Goal: Task Accomplishment & Management: Complete application form

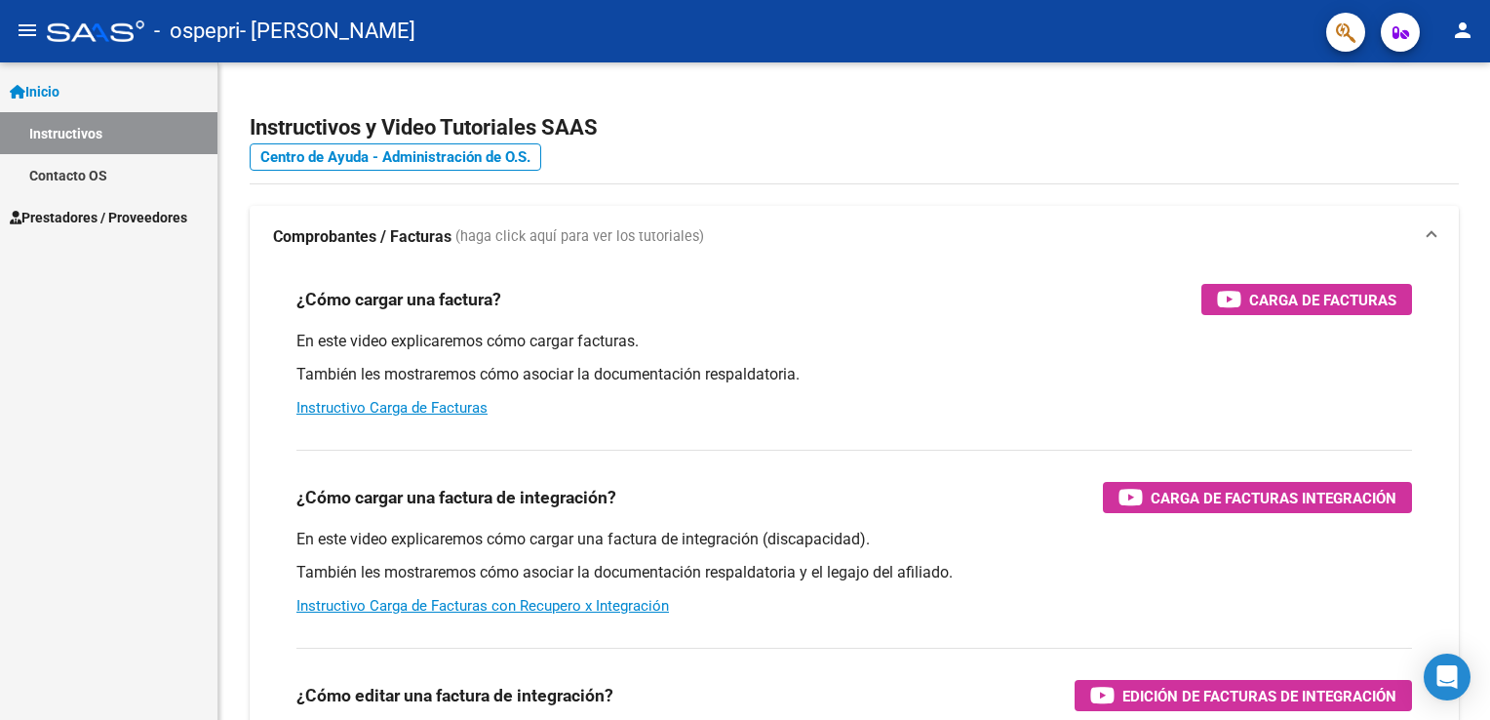
click at [47, 205] on link "Prestadores / Proveedores" at bounding box center [108, 217] width 217 height 42
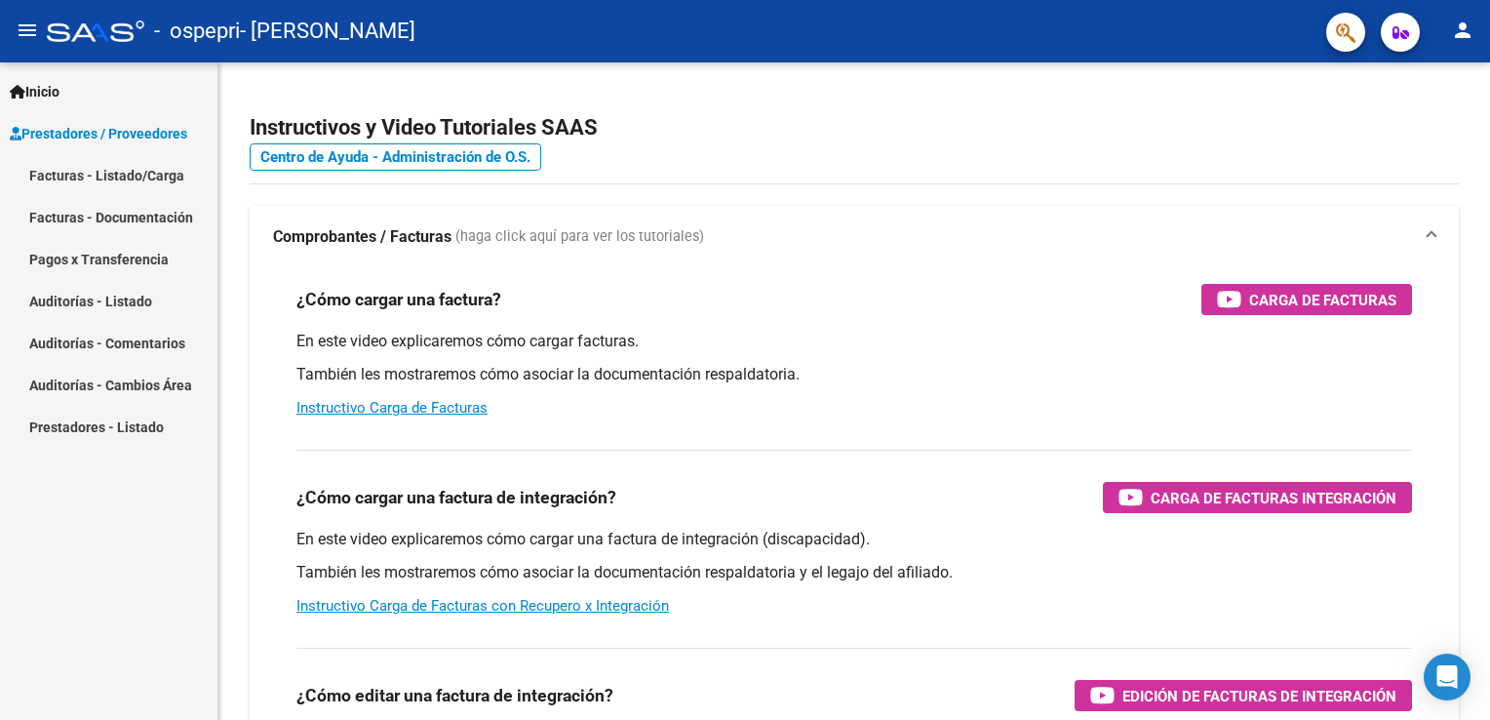
click at [96, 171] on link "Facturas - Listado/Carga" at bounding box center [108, 175] width 217 height 42
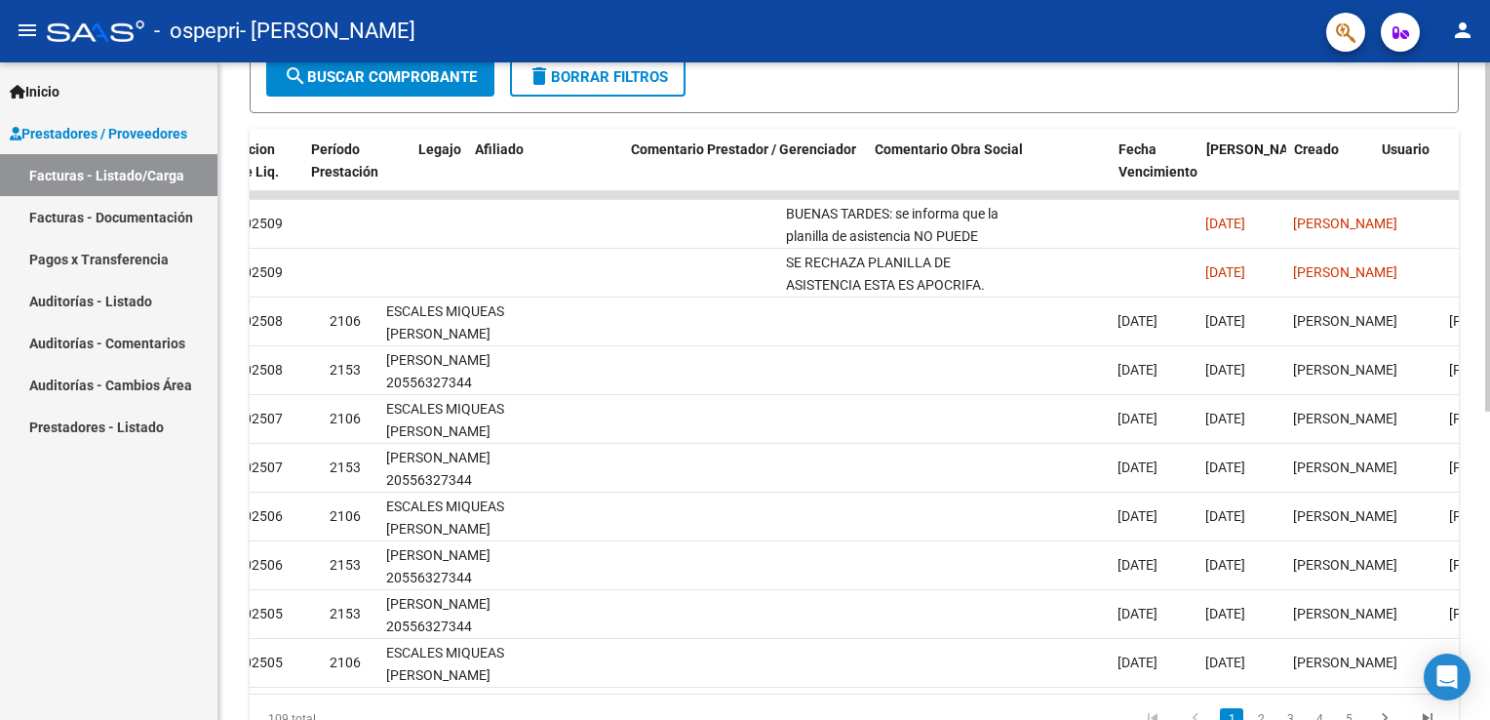
scroll to position [0, 2480]
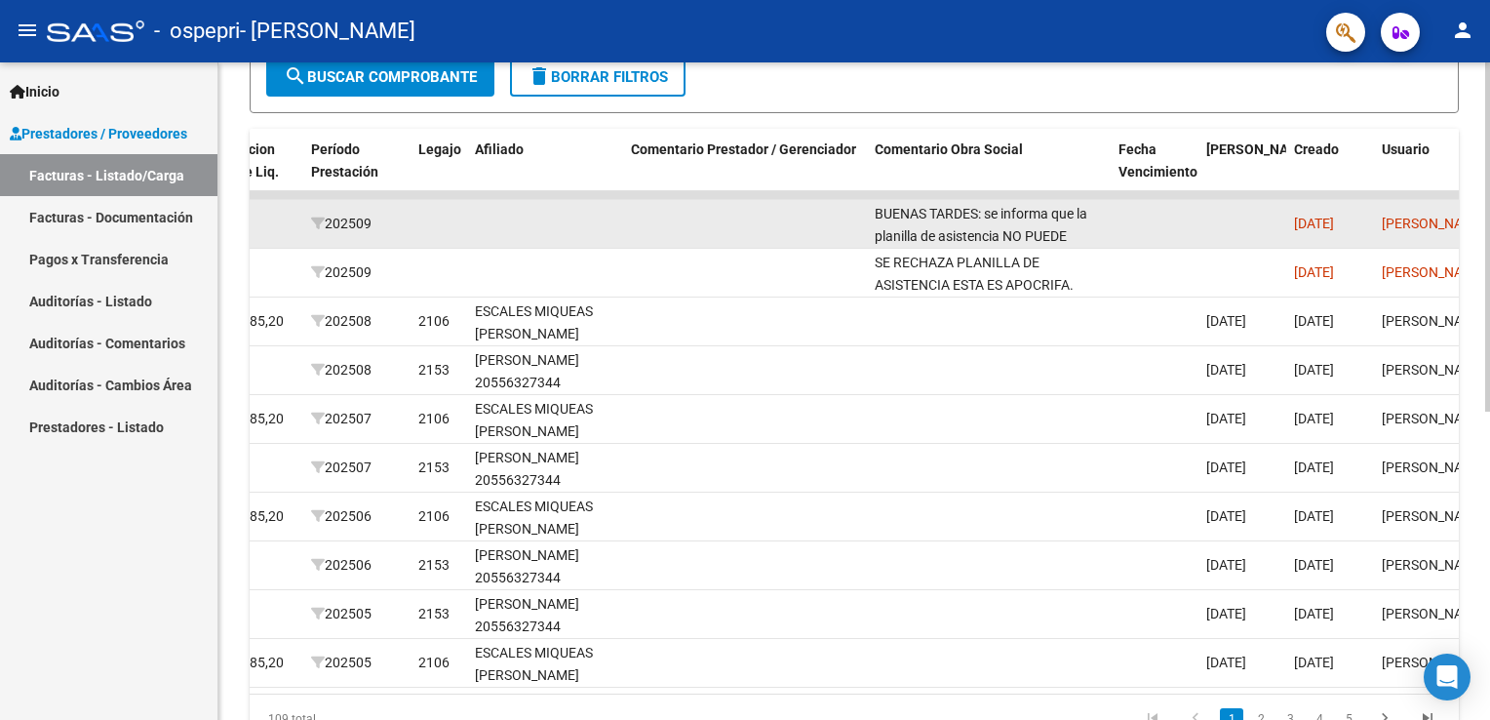
click at [1355, 232] on div "[DATE]" at bounding box center [1330, 224] width 72 height 22
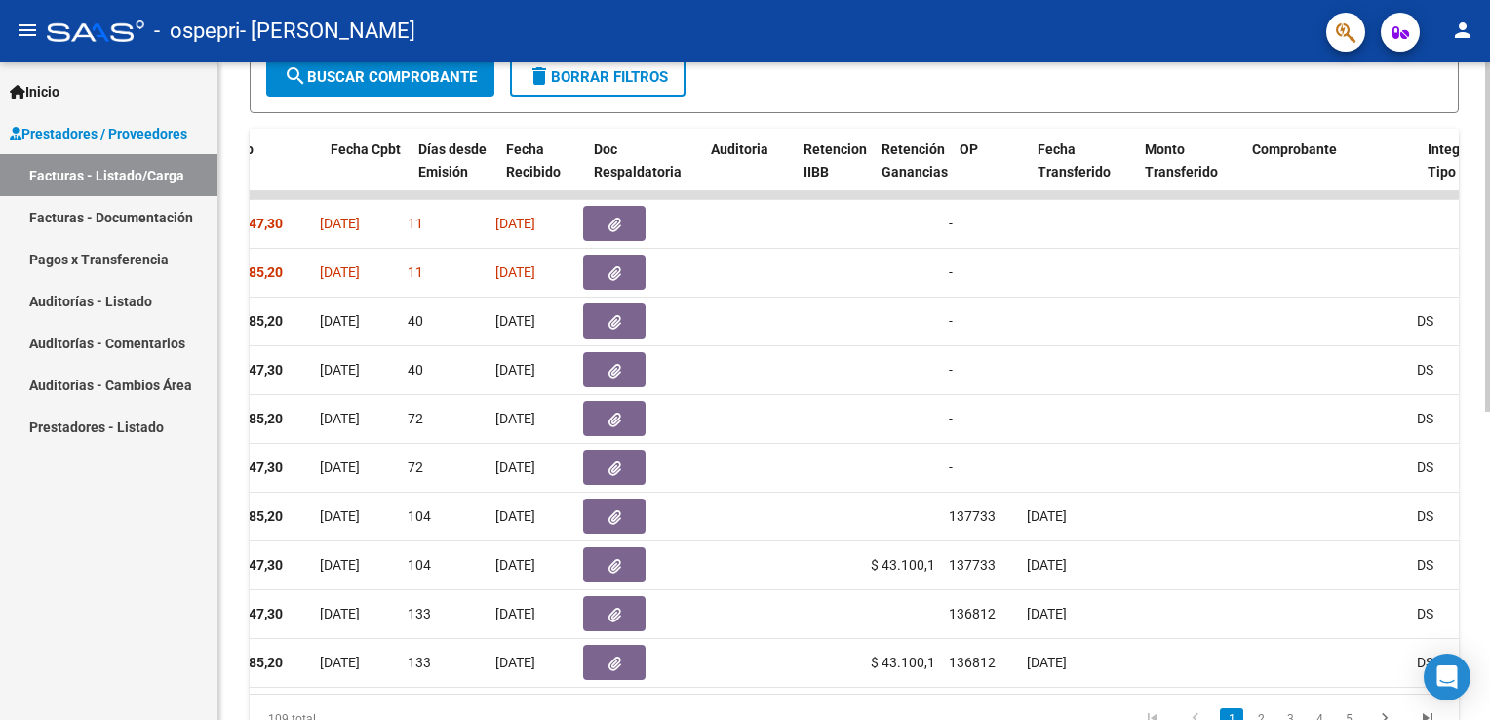
scroll to position [0, 231]
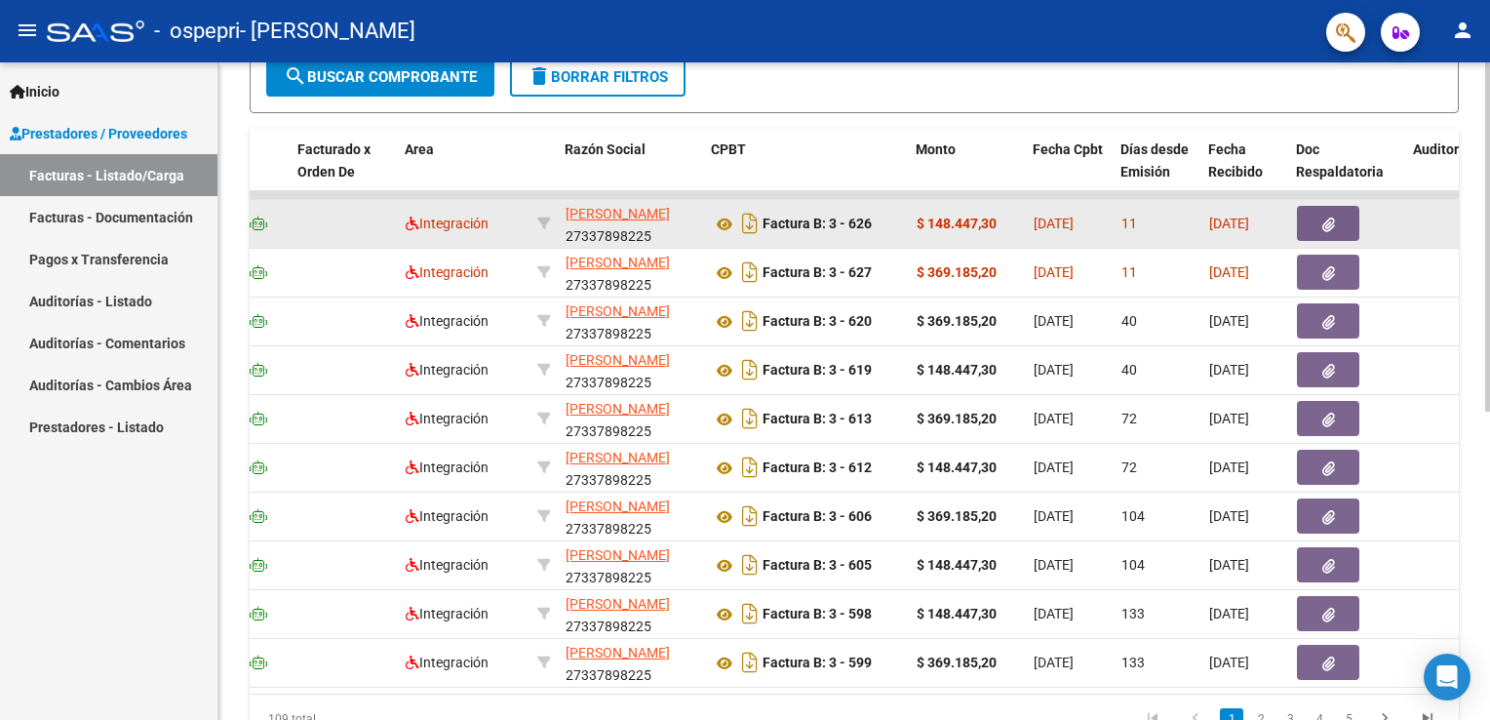
click at [1308, 217] on button "button" at bounding box center [1328, 223] width 62 height 35
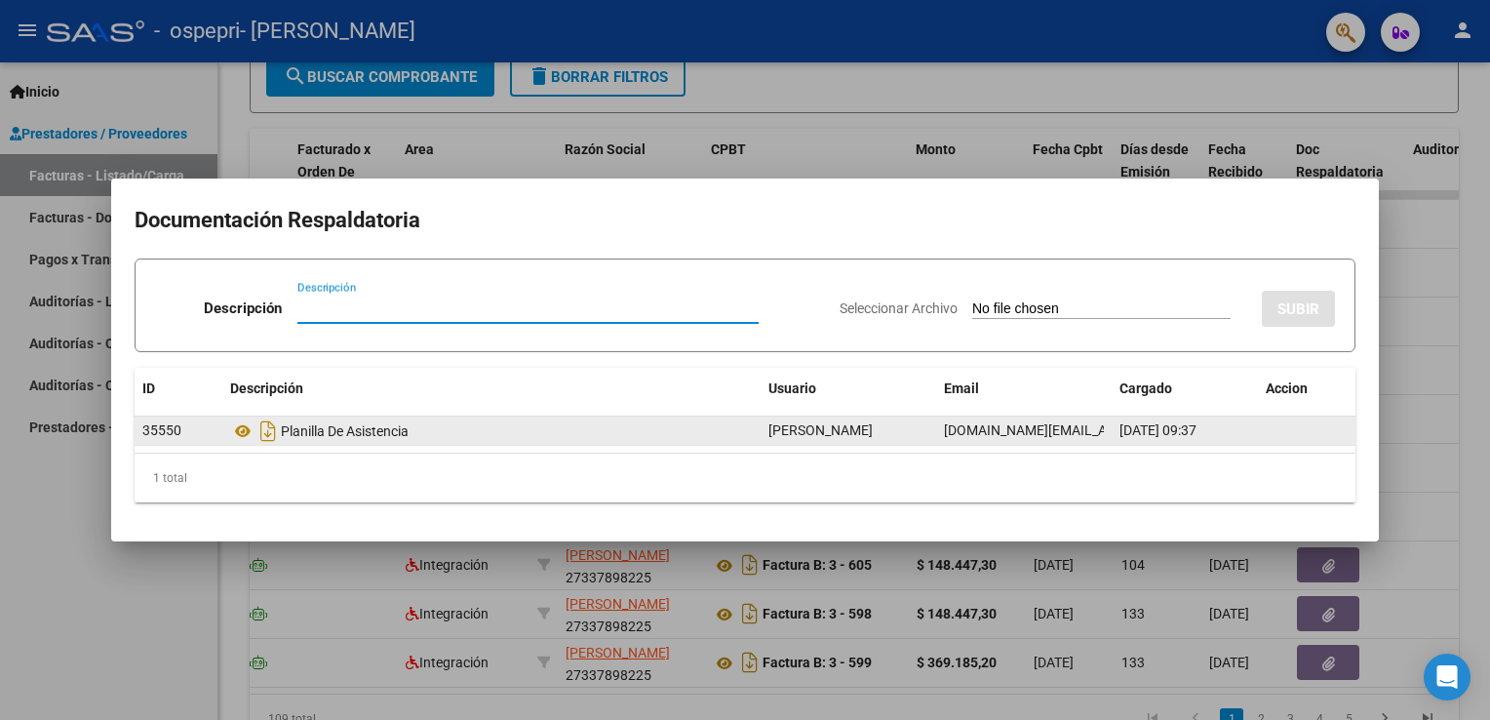
click at [378, 419] on div "Planilla De Asistencia" at bounding box center [491, 430] width 523 height 31
click at [380, 428] on div "Planilla De Asistencia" at bounding box center [491, 430] width 523 height 31
drag, startPoint x: 380, startPoint y: 428, endPoint x: 241, endPoint y: 435, distance: 139.6
click at [241, 435] on icon at bounding box center [242, 430] width 25 height 23
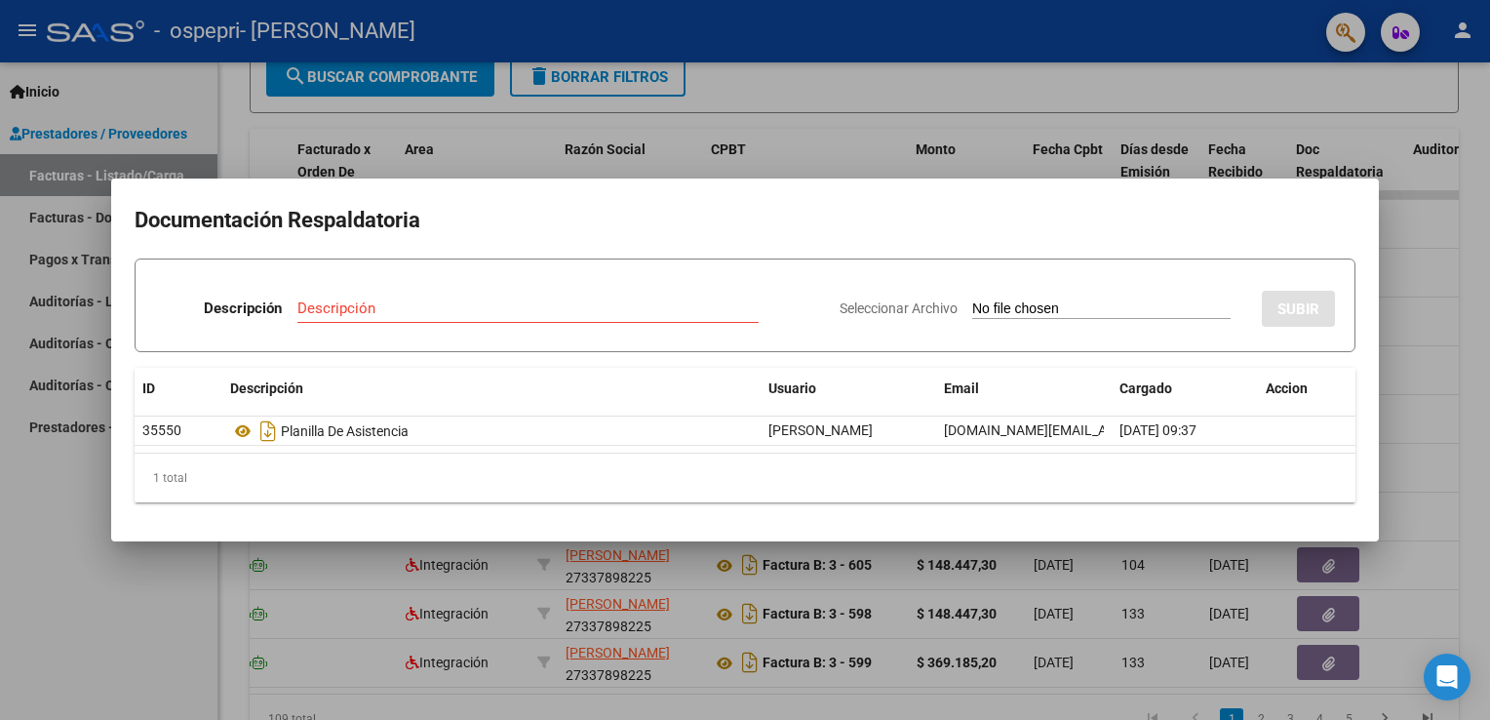
click at [1381, 300] on div at bounding box center [745, 360] width 1490 height 720
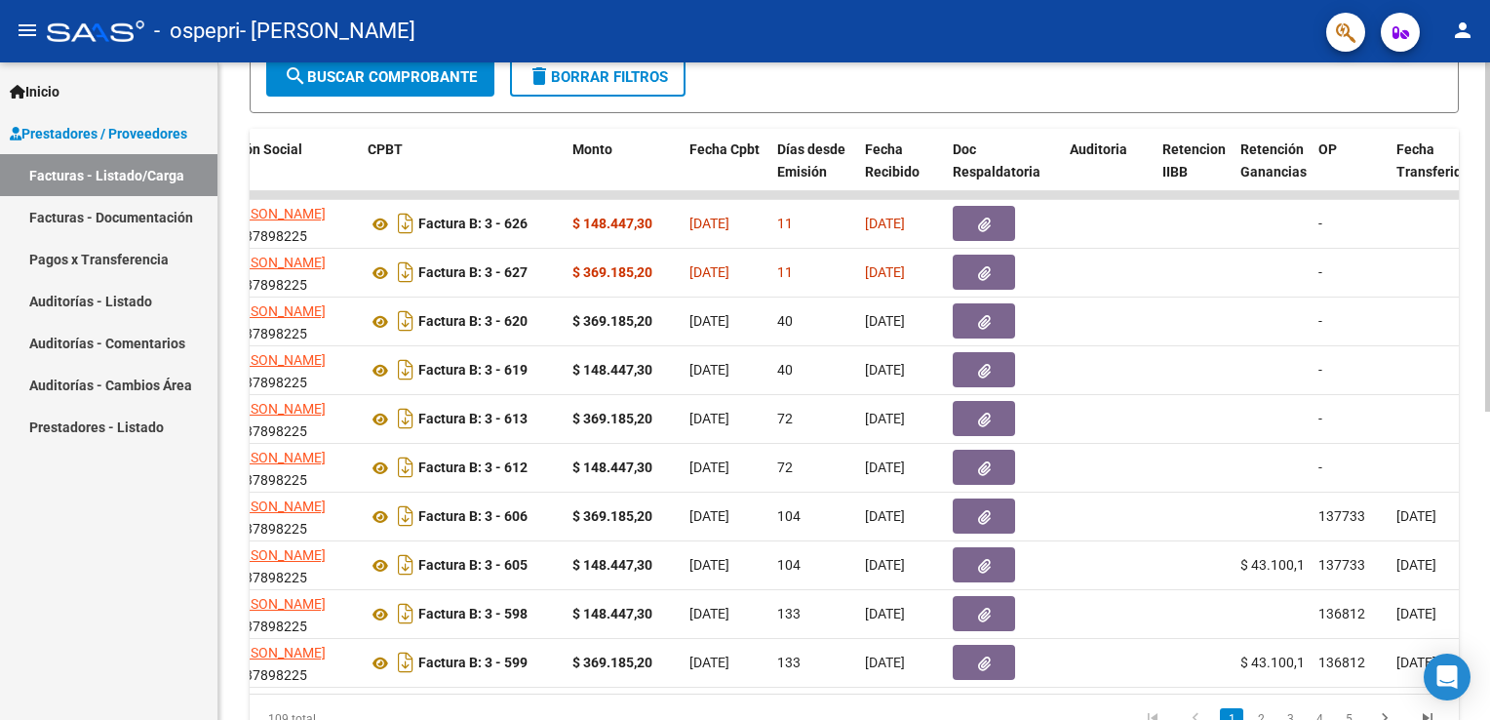
scroll to position [0, 512]
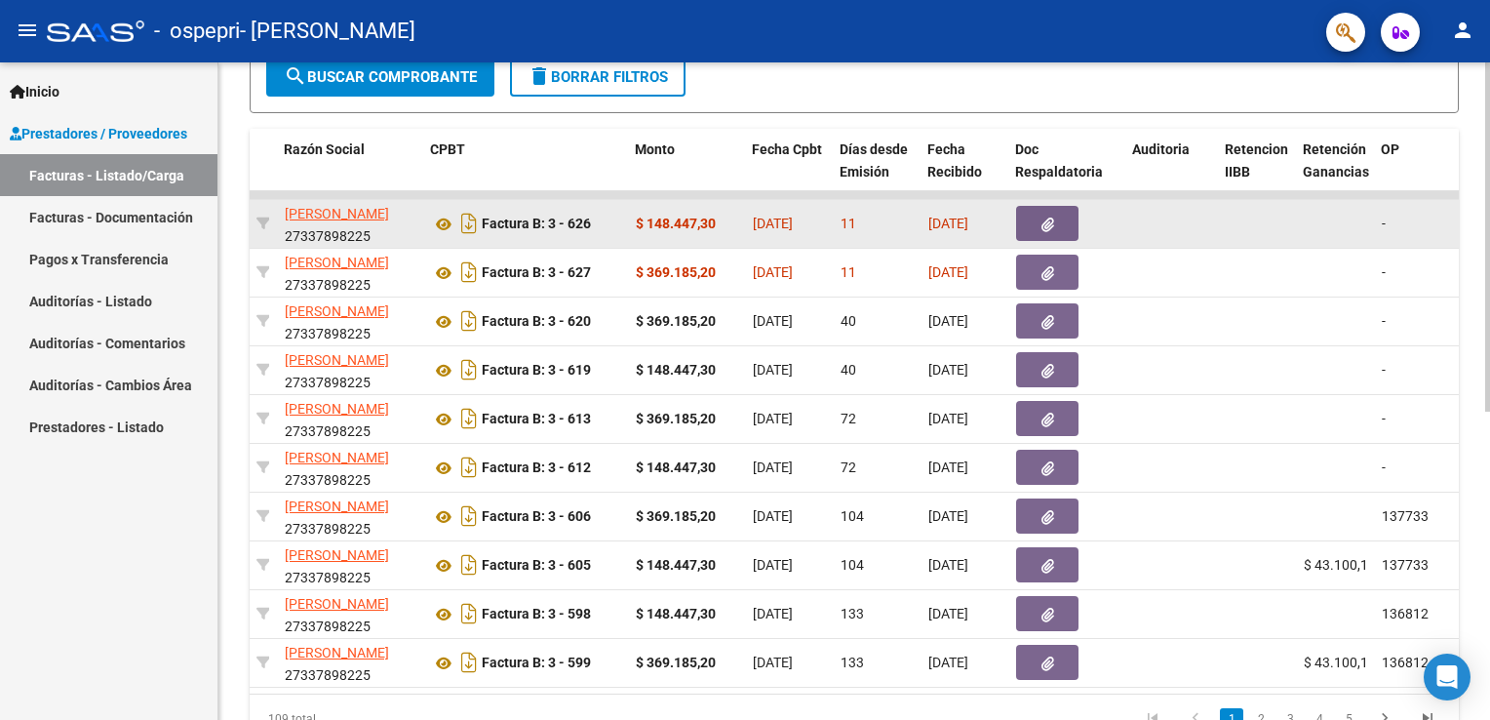
click at [1047, 231] on button "button" at bounding box center [1047, 223] width 62 height 35
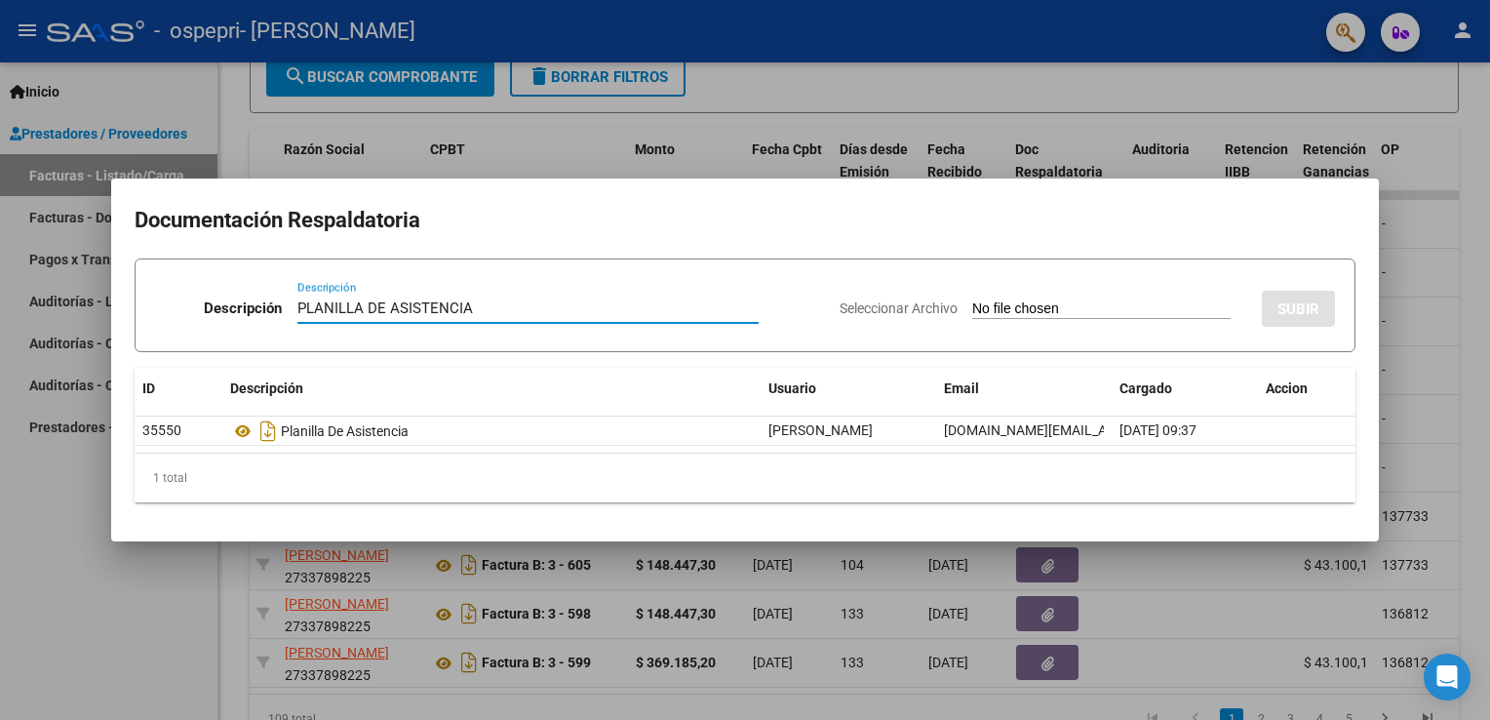
type input "PLANILLA DE ASISTENCIA"
click at [972, 303] on input "Seleccionar Archivo" at bounding box center [1101, 309] width 258 height 19
type input "C:\fakepath\miqueas asistencia [DATE].pdf"
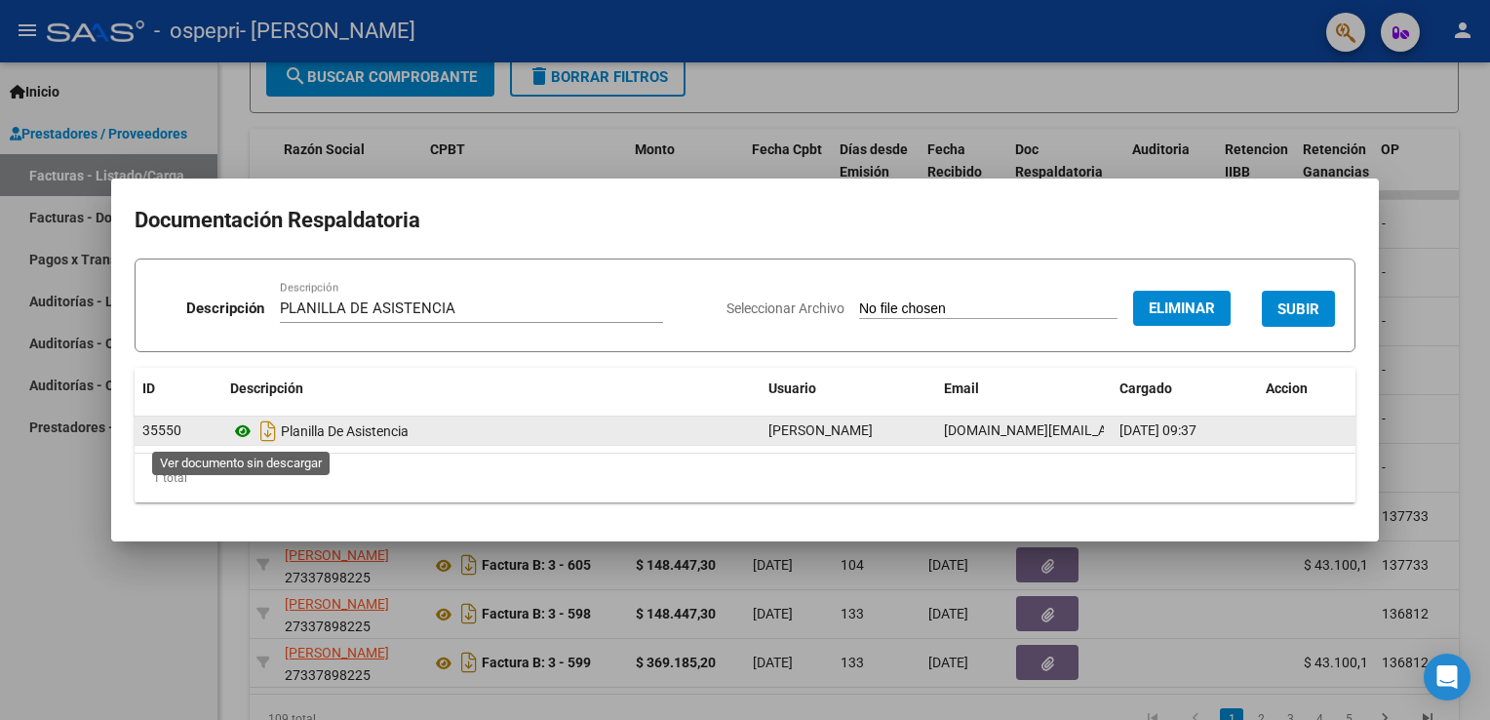
click at [241, 437] on icon at bounding box center [242, 430] width 25 height 23
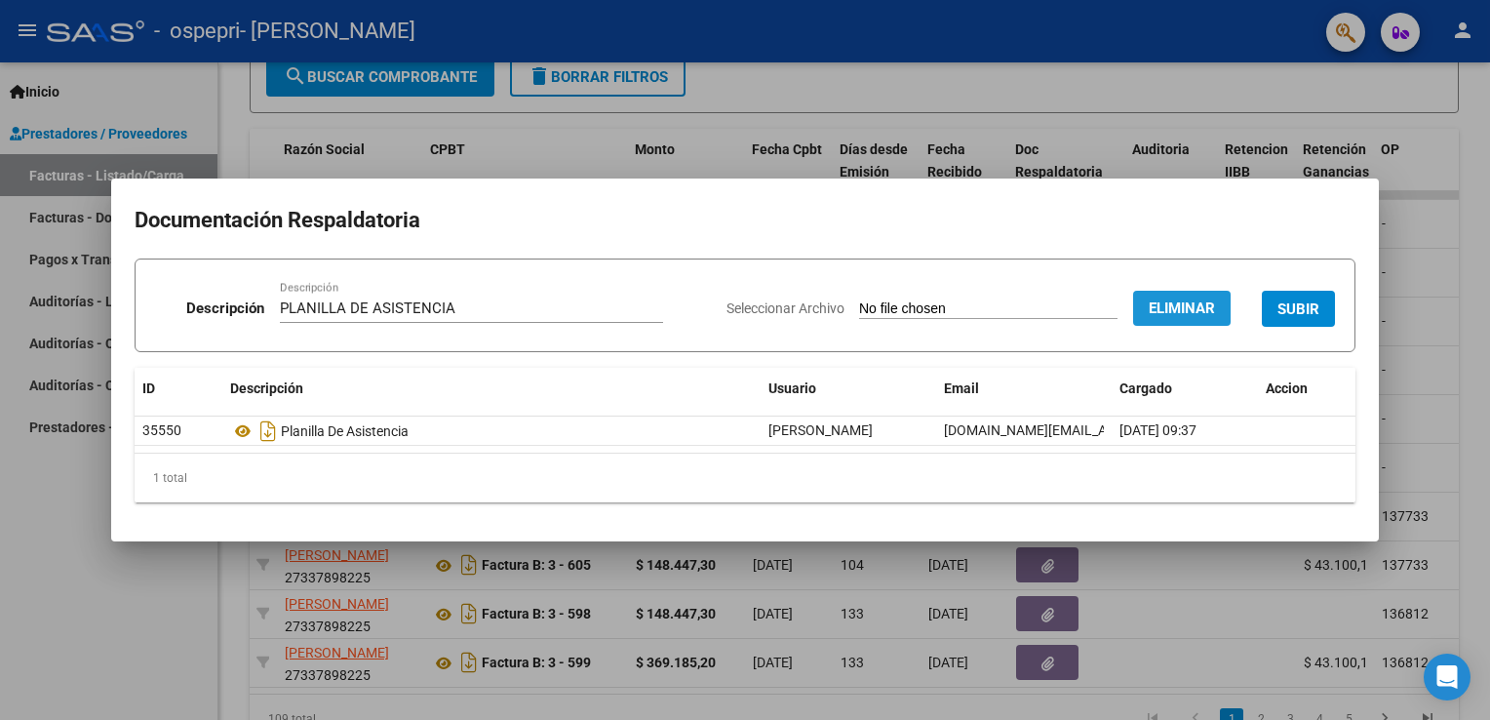
click at [1208, 314] on span "Eliminar" at bounding box center [1182, 308] width 66 height 18
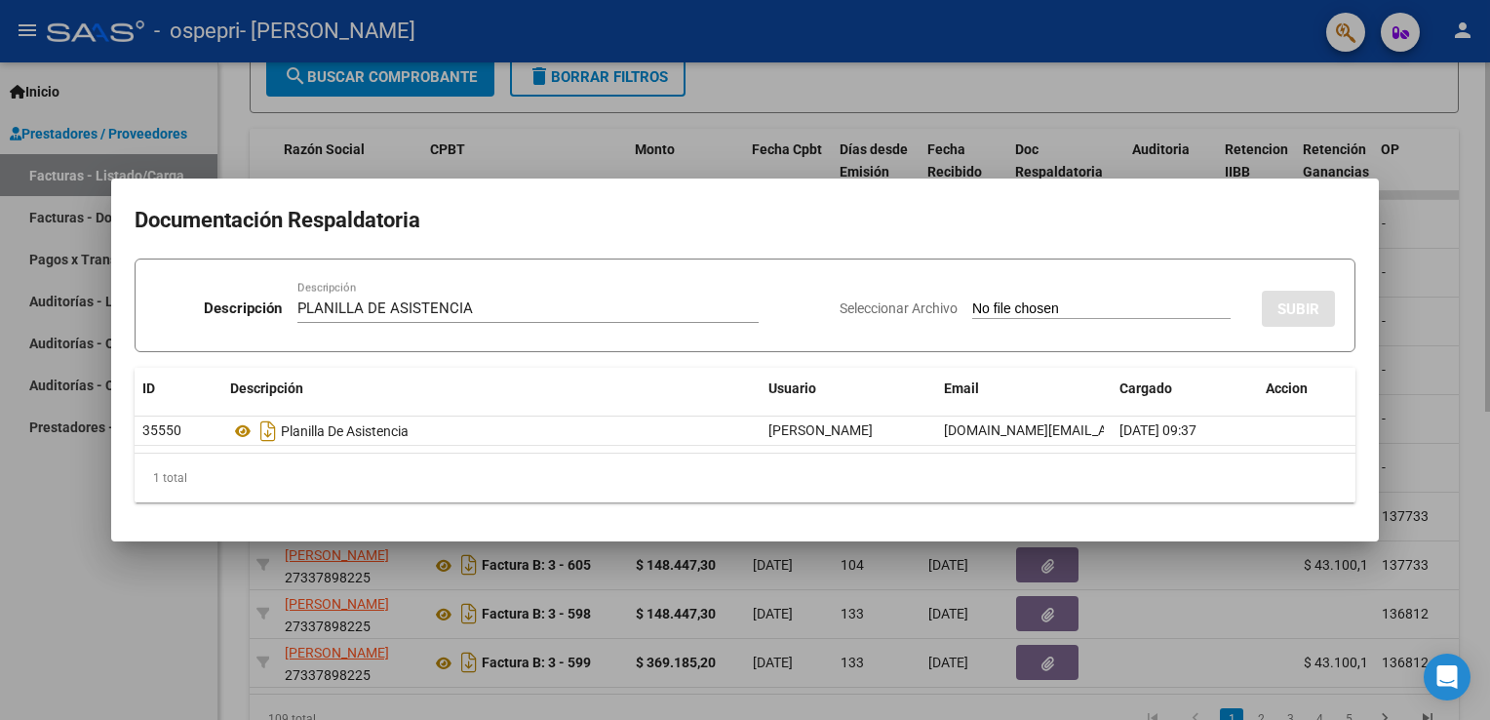
drag, startPoint x: 890, startPoint y: 58, endPoint x: 891, endPoint y: 70, distance: 12.7
click at [891, 70] on div at bounding box center [745, 360] width 1490 height 720
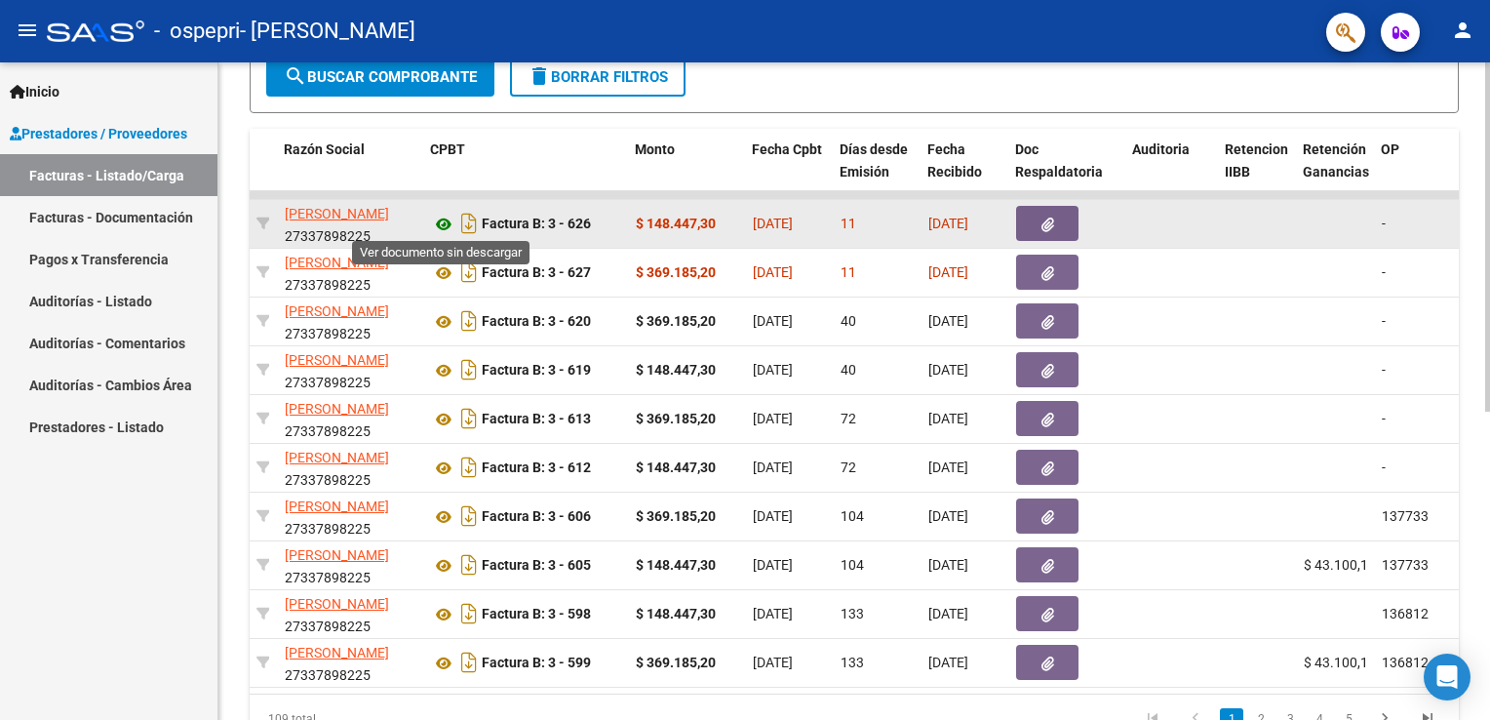
click at [446, 231] on icon at bounding box center [443, 224] width 25 height 23
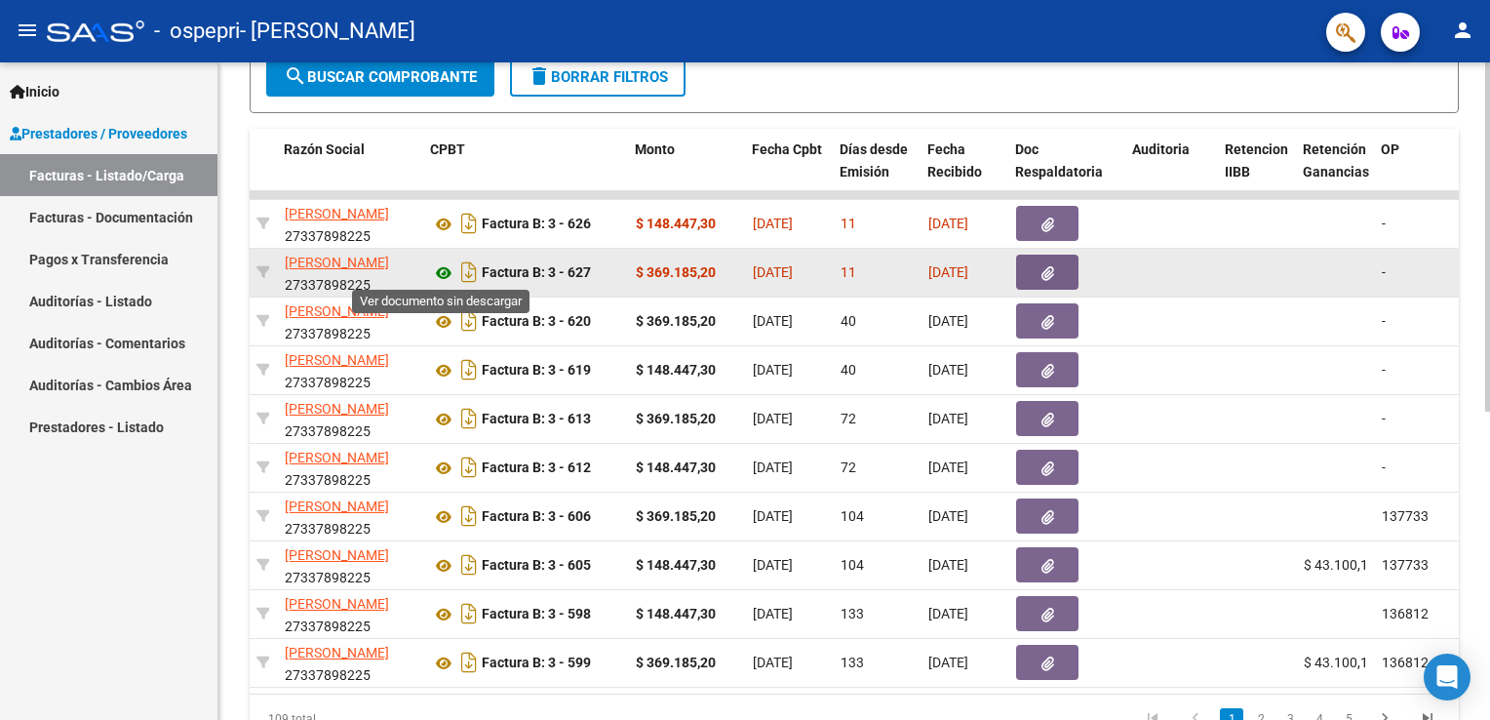
click at [442, 276] on icon at bounding box center [443, 272] width 25 height 23
click at [1057, 270] on button "button" at bounding box center [1047, 272] width 62 height 35
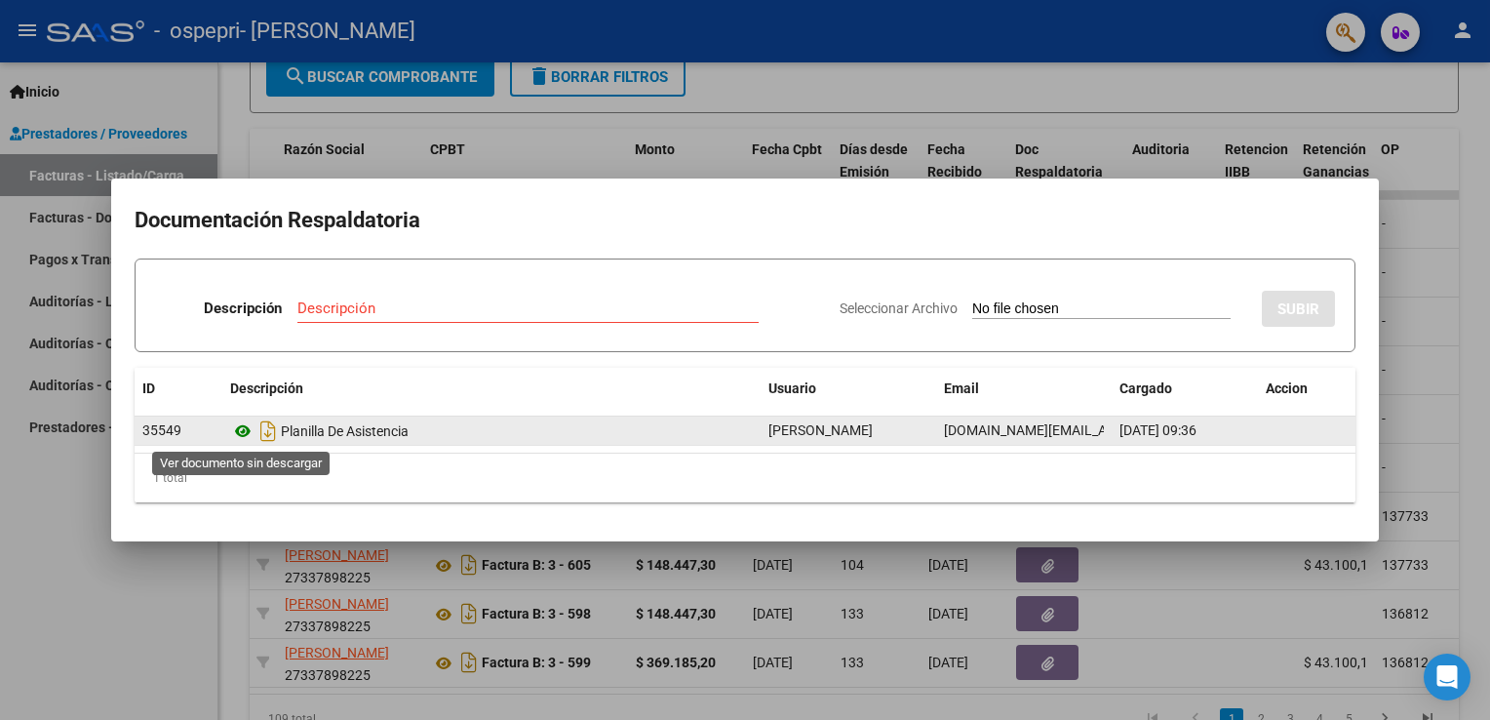
click at [246, 431] on icon at bounding box center [242, 430] width 25 height 23
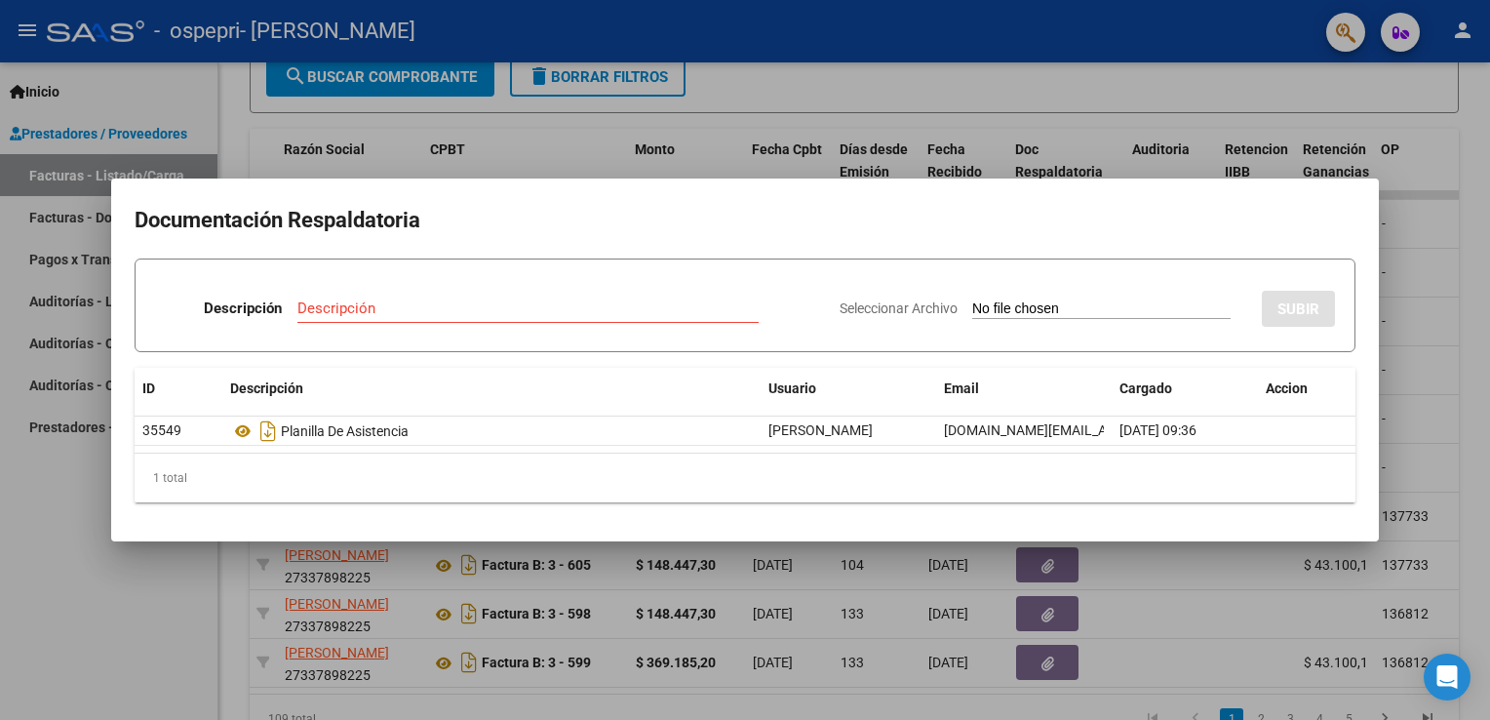
click at [379, 301] on input "Descripción" at bounding box center [527, 308] width 461 height 18
type input "PLANILLA DE ASISTENCIA"
click at [972, 302] on input "Seleccionar Archivo" at bounding box center [1101, 309] width 258 height 19
type input "C:\fakepath\miqueas asistencia [DATE].pdf"
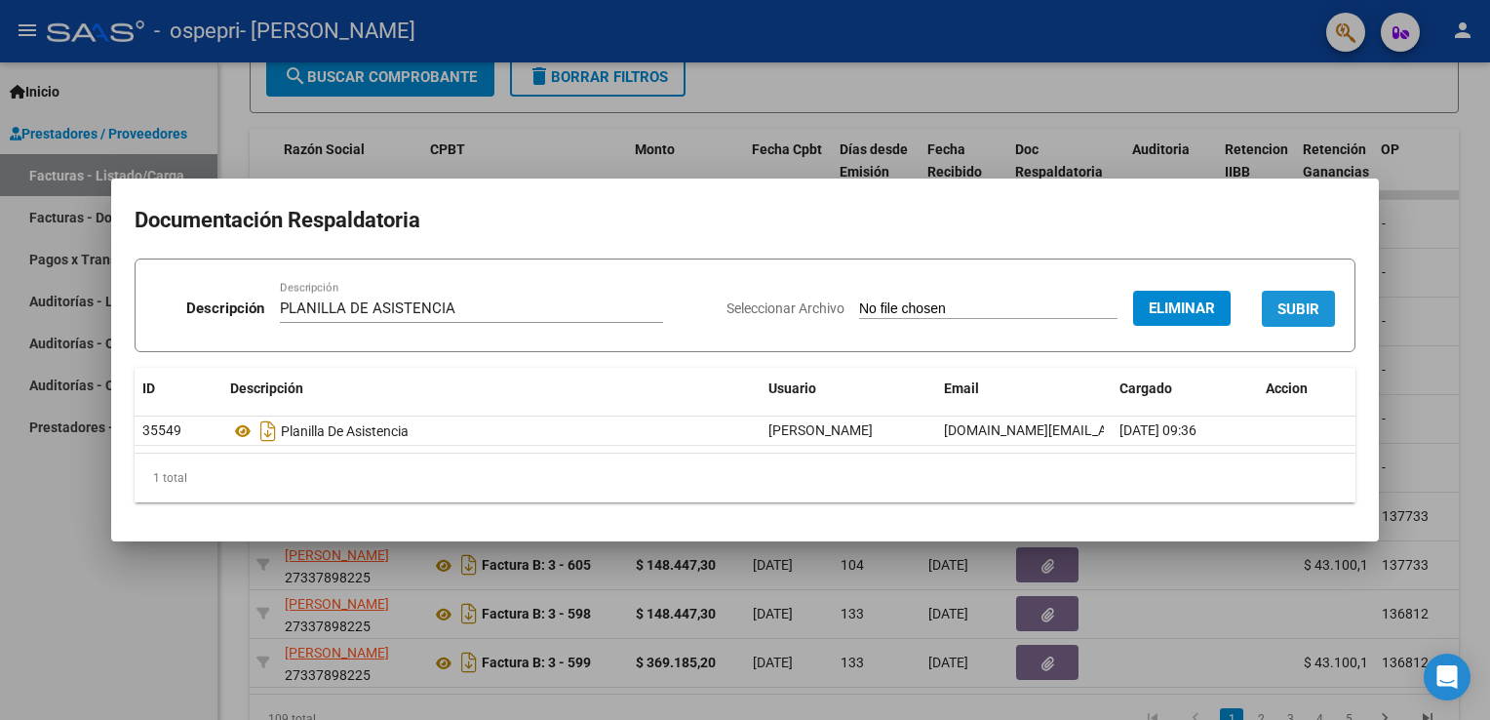
click at [1278, 296] on button "SUBIR" at bounding box center [1298, 309] width 73 height 36
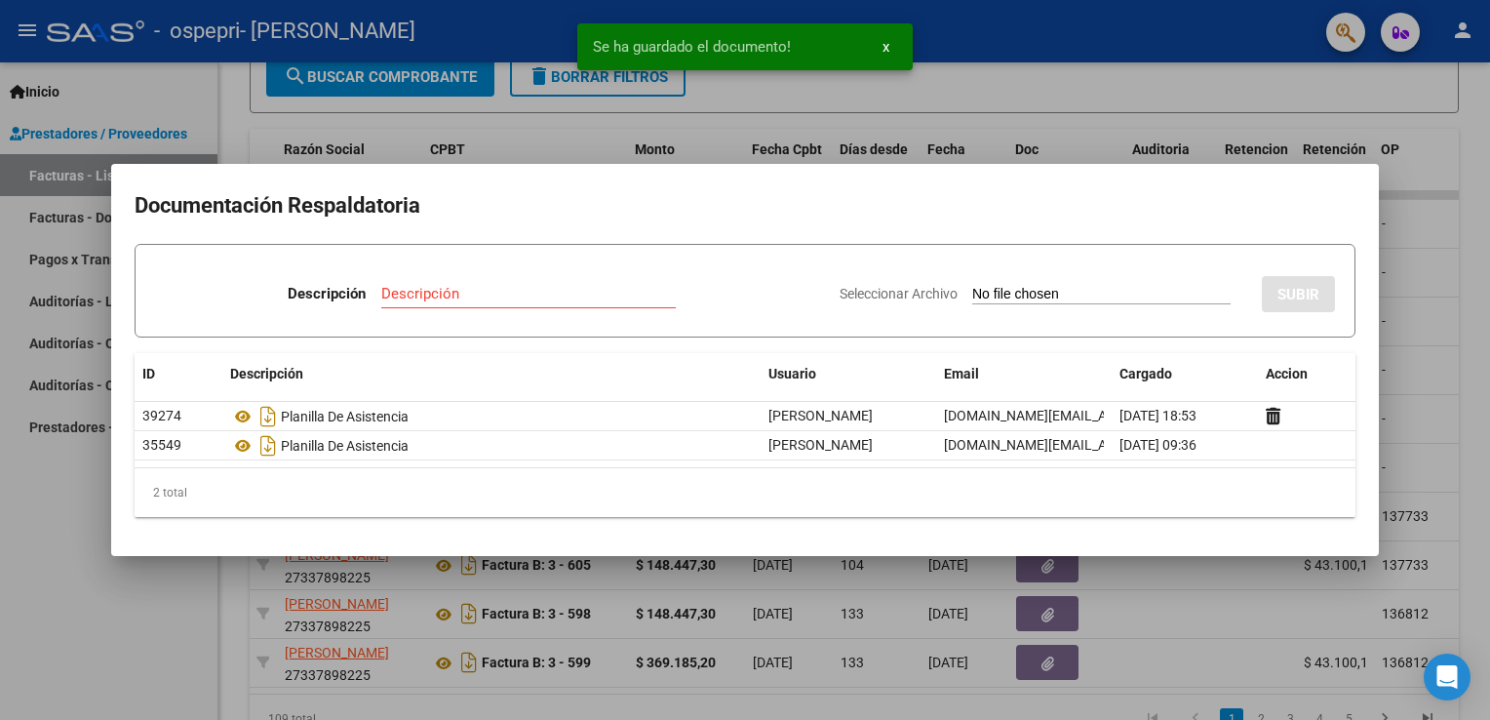
click at [1278, 59] on div at bounding box center [745, 360] width 1490 height 720
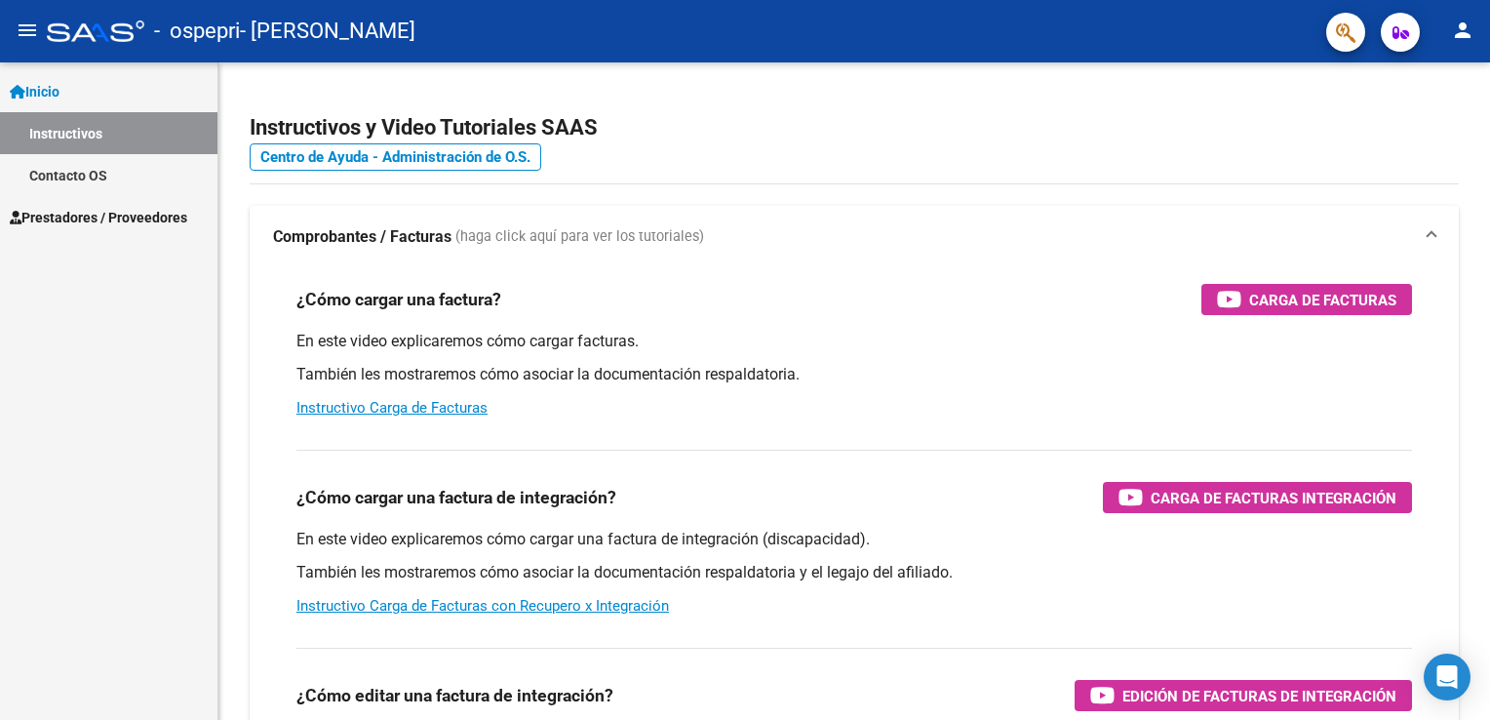
click at [125, 224] on span "Prestadores / Proveedores" at bounding box center [98, 217] width 177 height 21
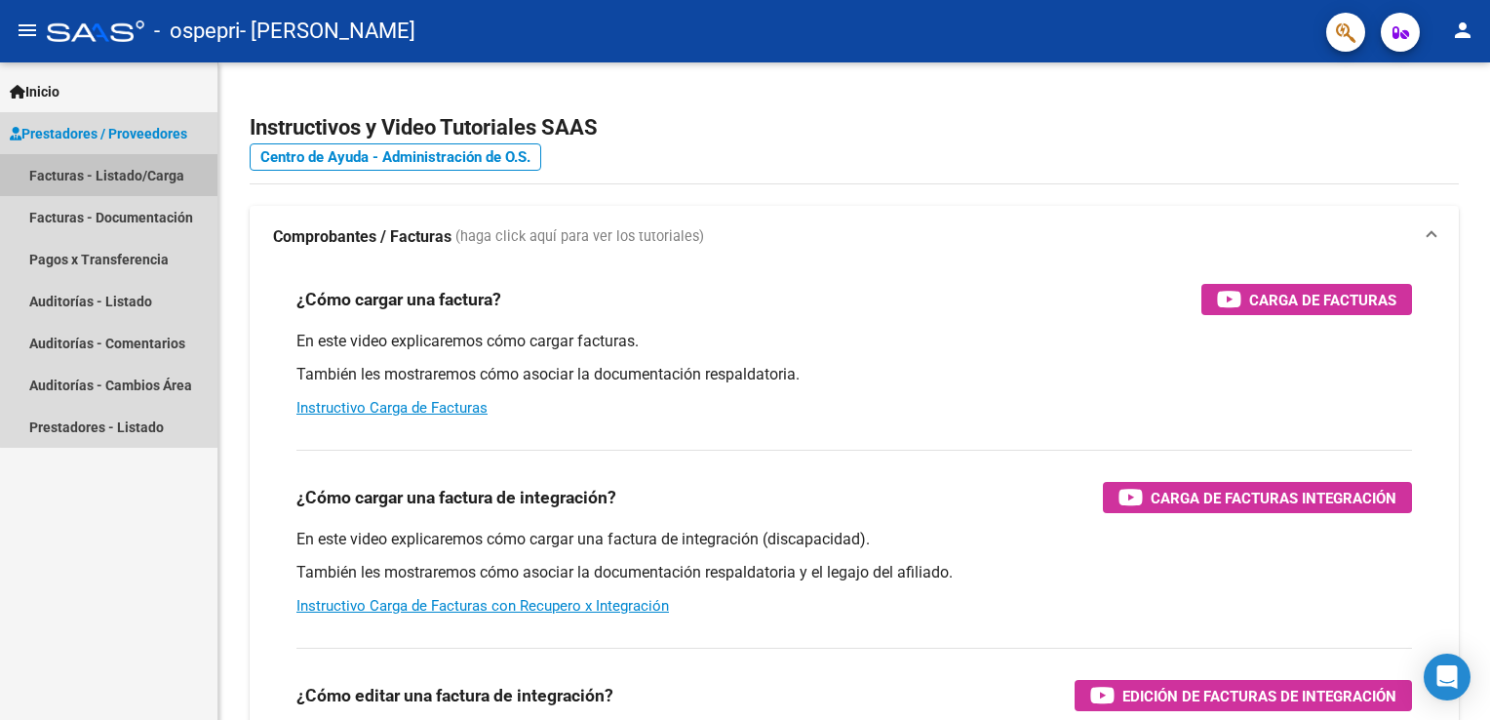
click at [129, 181] on link "Facturas - Listado/Carga" at bounding box center [108, 175] width 217 height 42
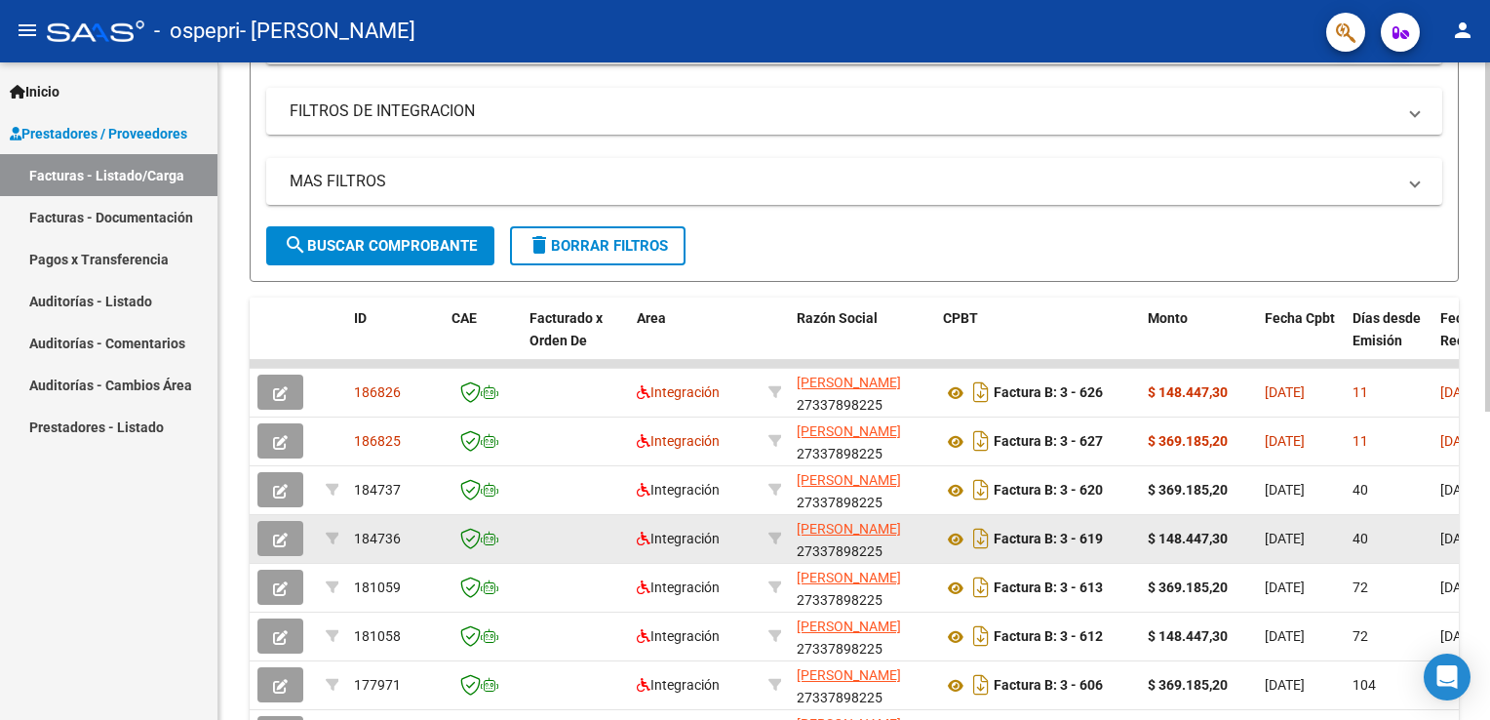
scroll to position [390, 0]
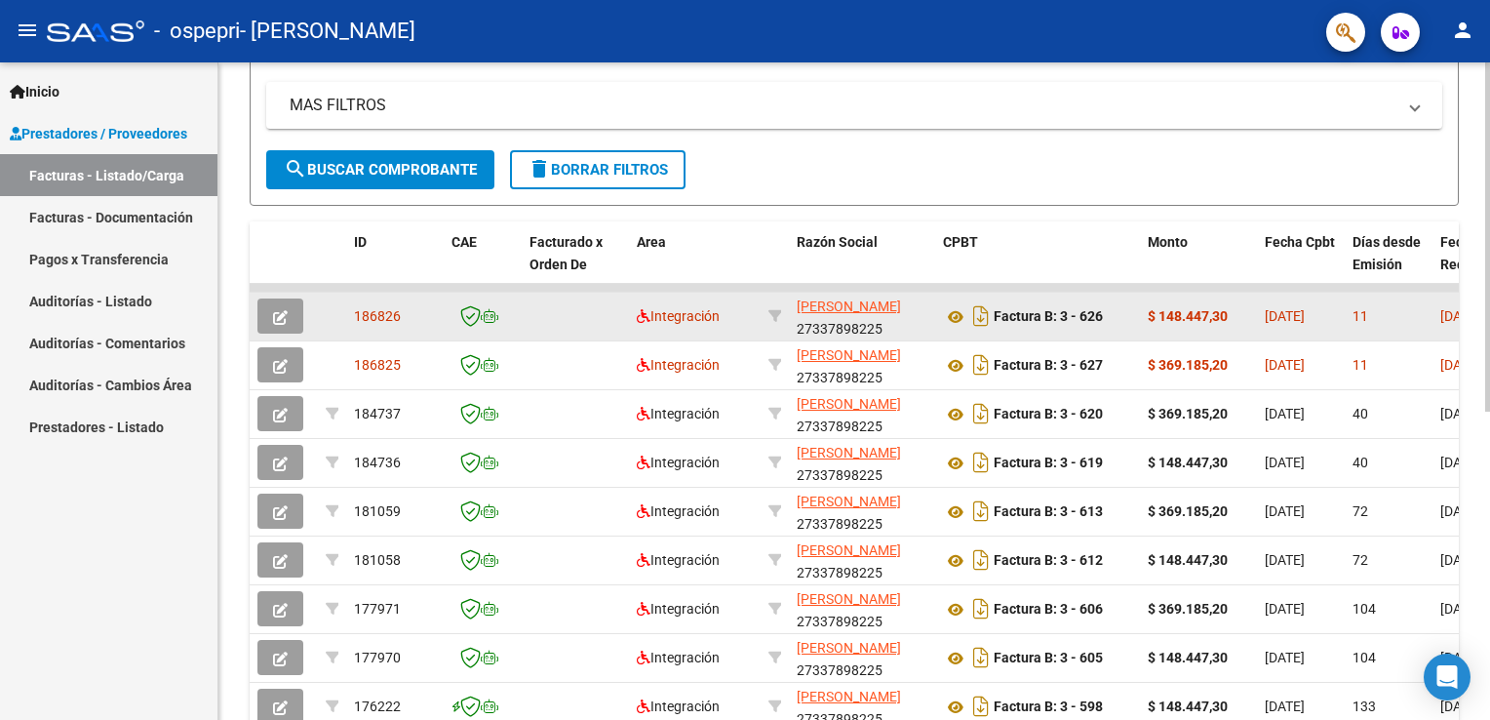
click at [284, 317] on icon "button" at bounding box center [280, 317] width 15 height 15
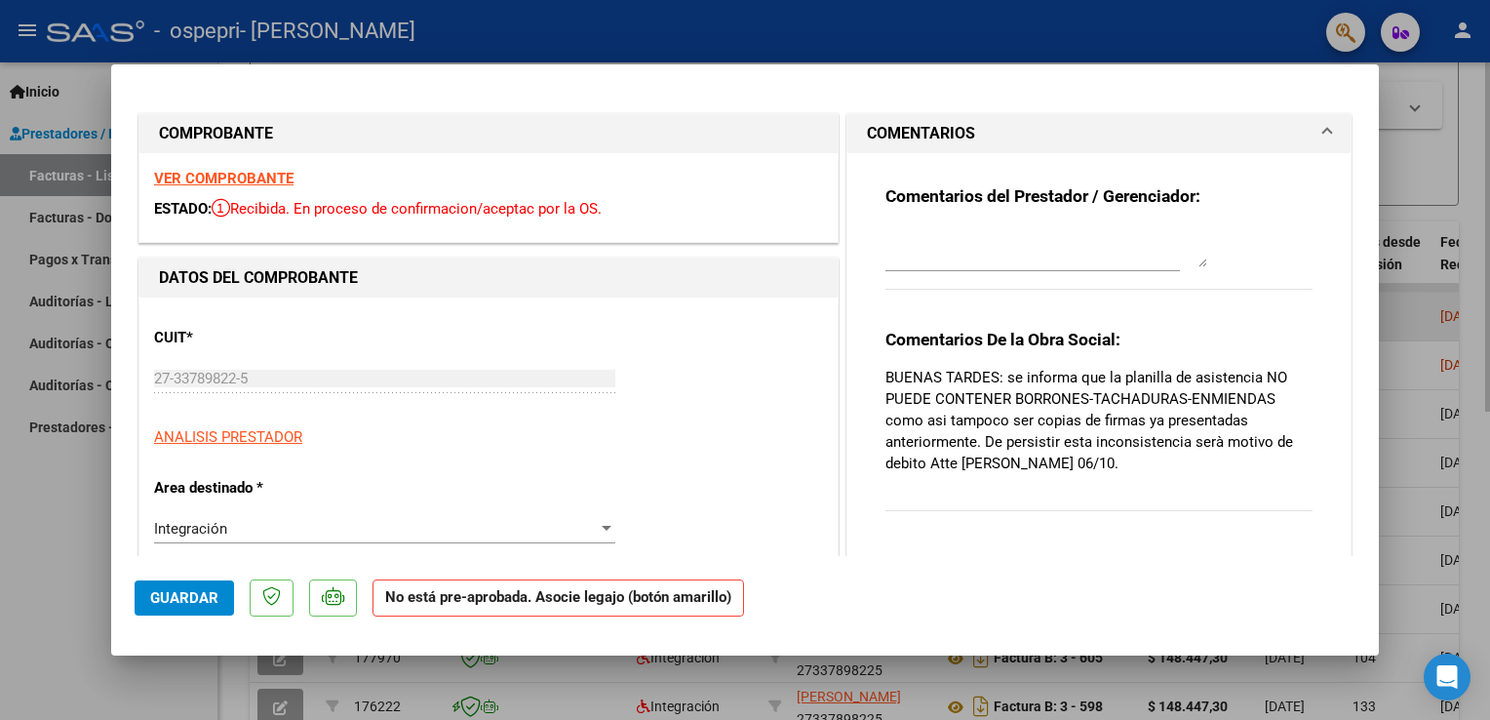
click at [284, 317] on div "CUIT * 27-33789822-5 Ingresar CUIT ANALISIS PRESTADOR ARCA Padrón ARCA Padrón" at bounding box center [488, 380] width 669 height 136
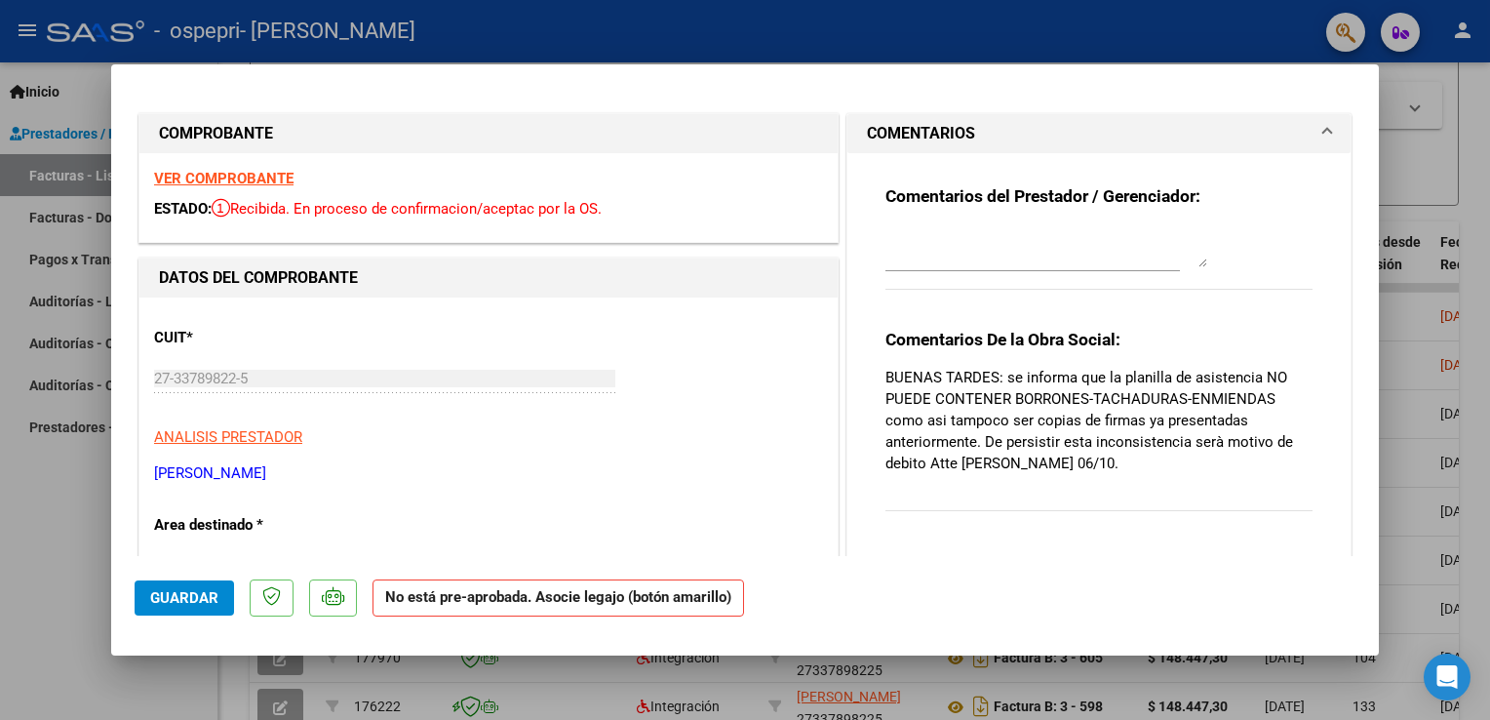
click at [1423, 84] on div at bounding box center [745, 360] width 1490 height 720
type input "$ 0,00"
